Goal: Go to known website: Go to known website

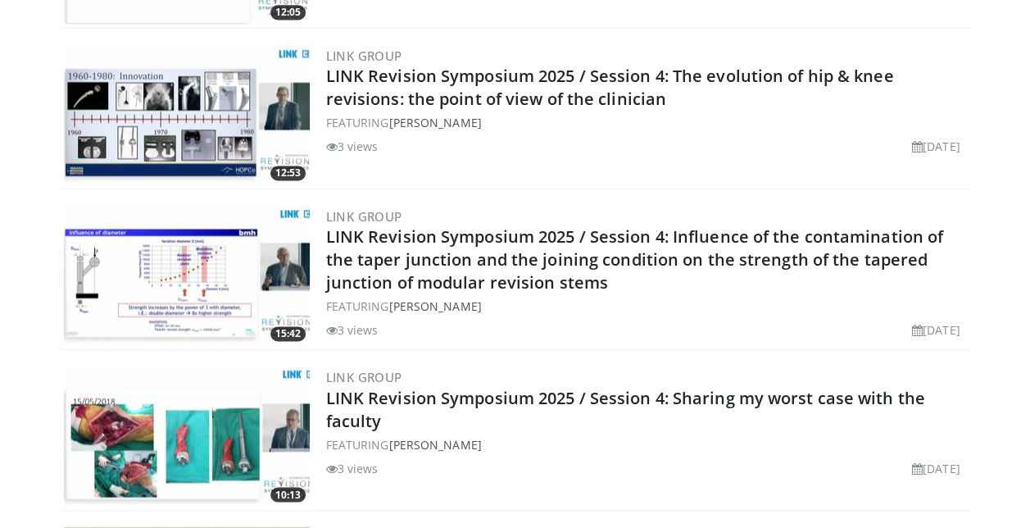
scroll to position [1312, 0]
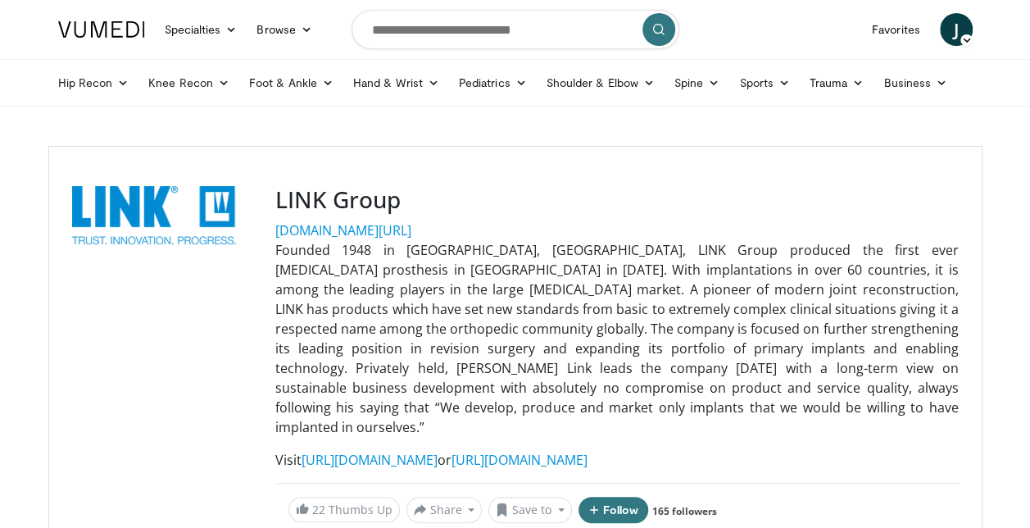
click at [667, 225] on div "[DOMAIN_NAME][URL]" at bounding box center [617, 231] width 684 height 20
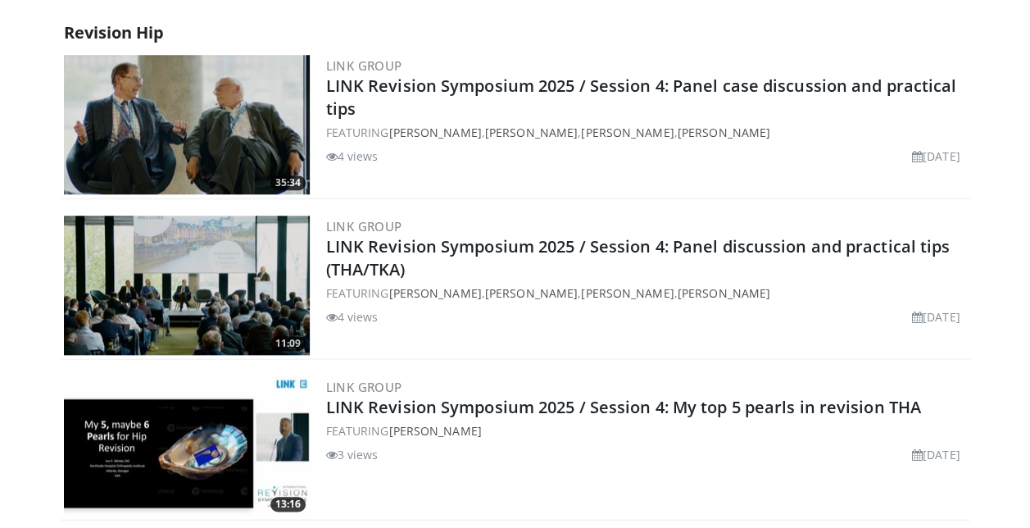
scroll to position [492, 0]
